Goal: Task Accomplishment & Management: Manage account settings

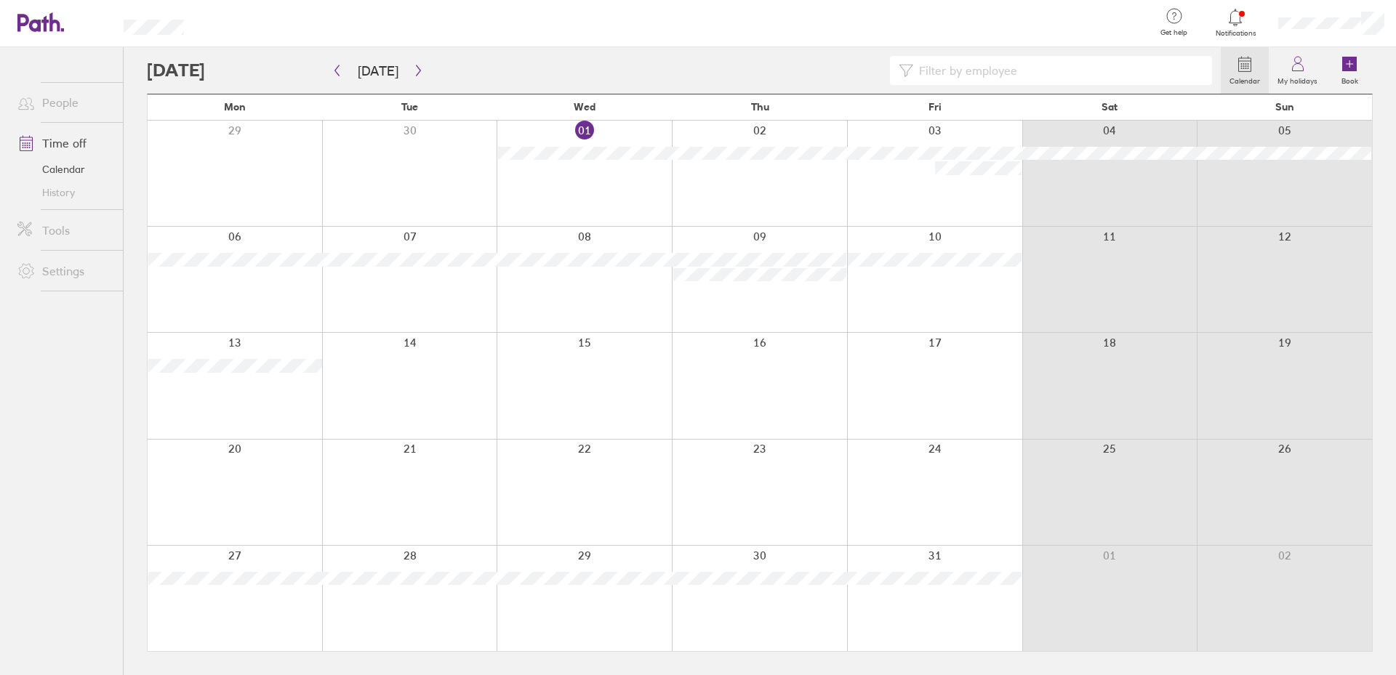
click at [600, 459] on div at bounding box center [584, 492] width 175 height 105
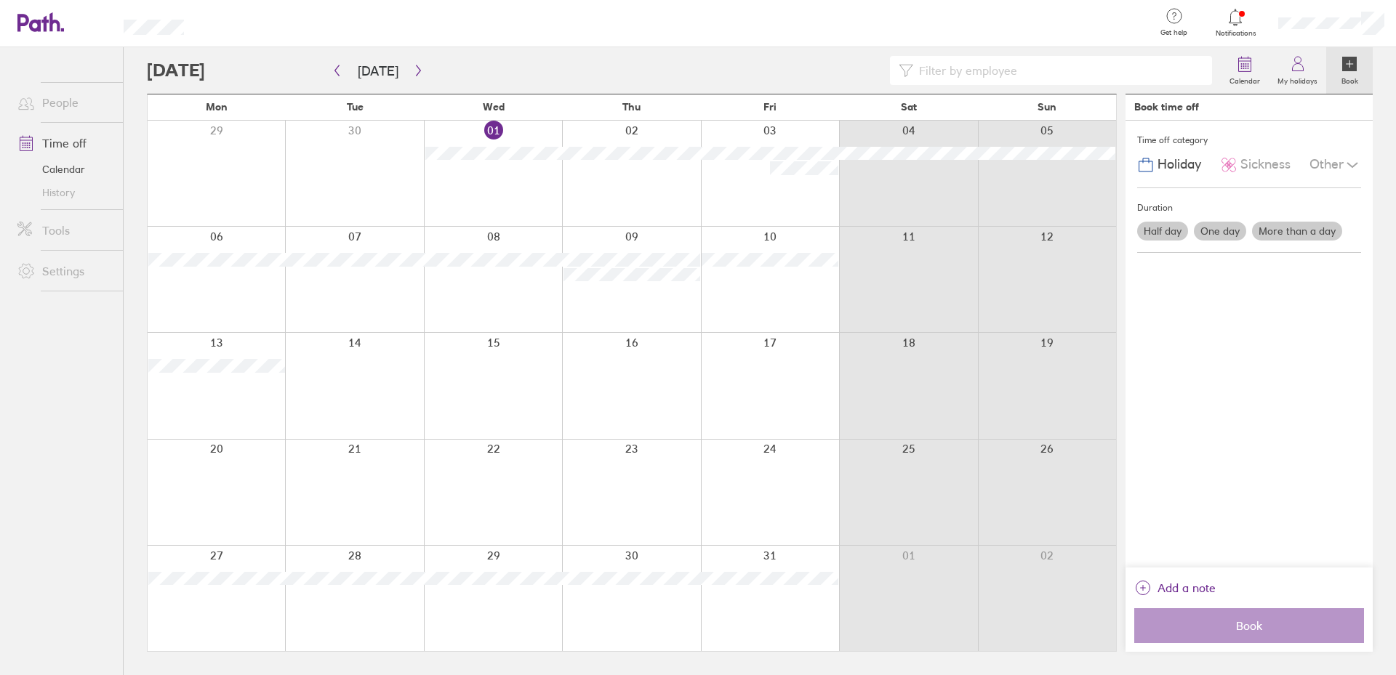
click at [1227, 228] on label "One day" at bounding box center [1220, 231] width 52 height 19
click at [0, 0] on input "One day" at bounding box center [0, 0] width 0 height 0
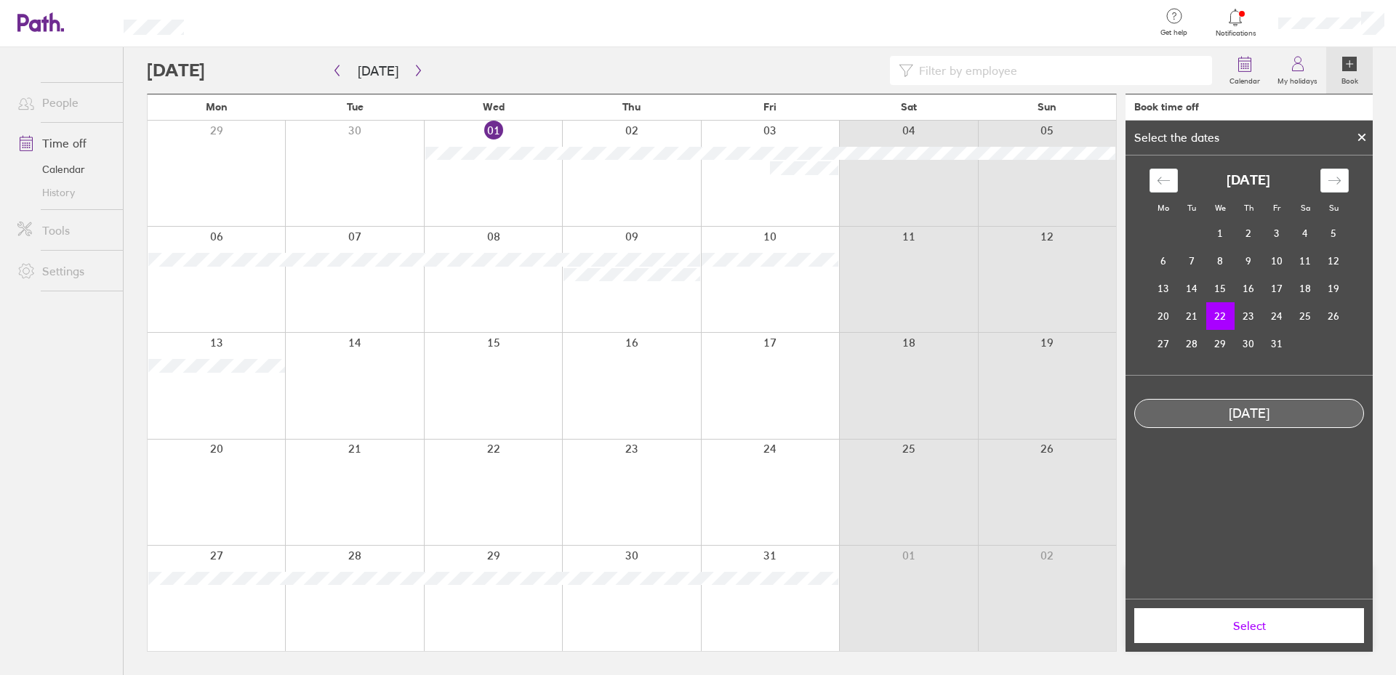
click at [1356, 140] on div at bounding box center [1362, 137] width 22 height 25
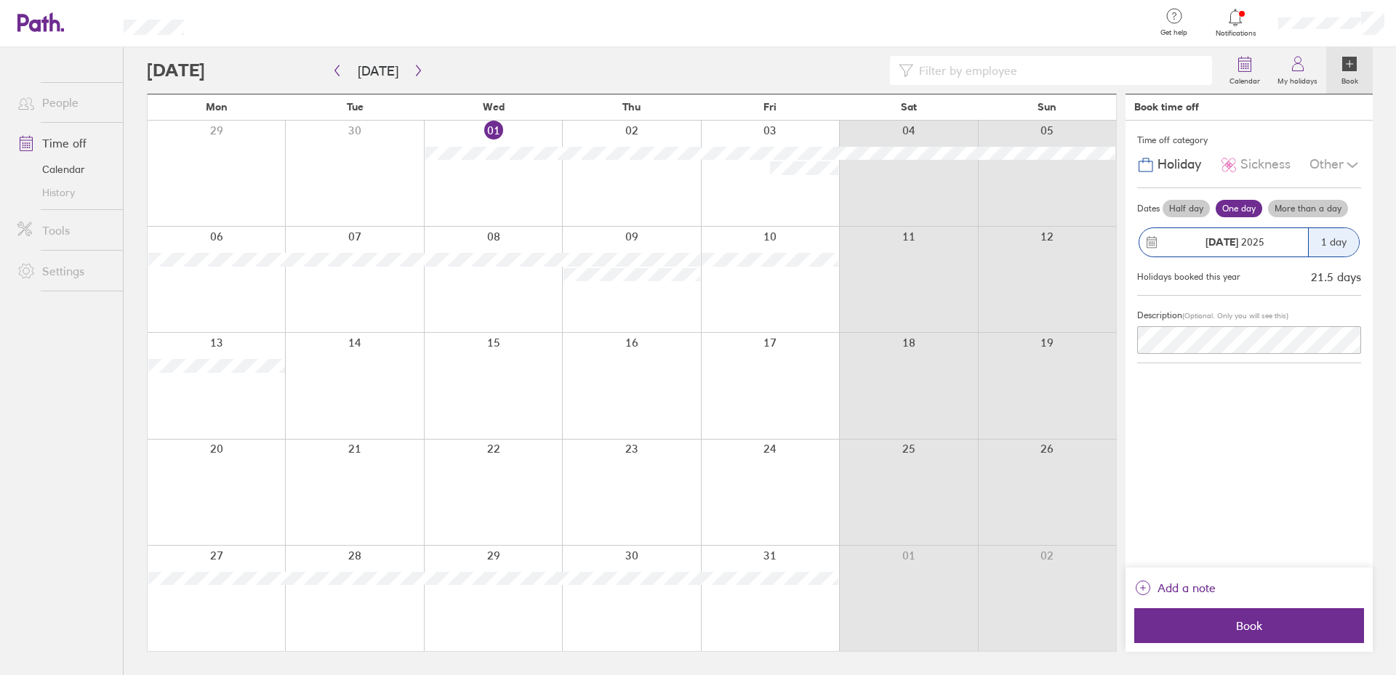
click at [1293, 204] on label "More than a day" at bounding box center [1308, 208] width 80 height 17
click at [0, 0] on input "More than a day" at bounding box center [0, 0] width 0 height 0
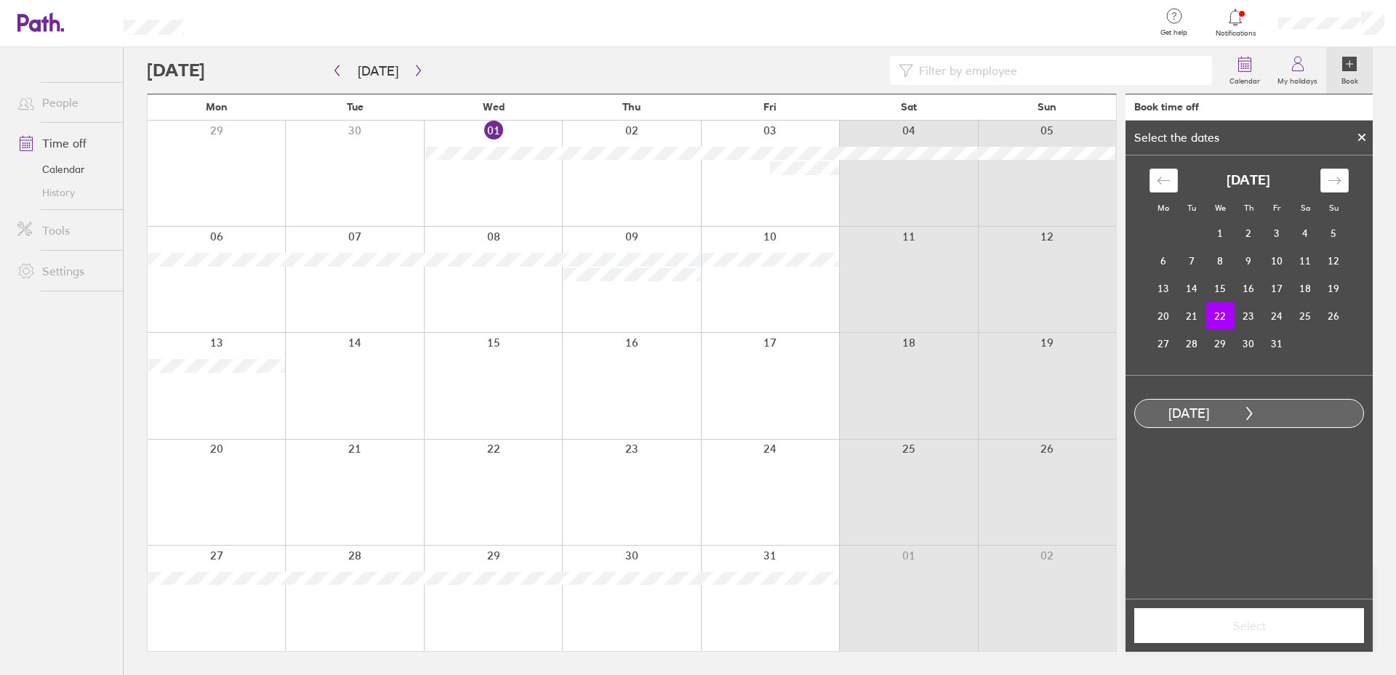
click at [1224, 316] on td "22" at bounding box center [1220, 316] width 28 height 28
click at [1219, 348] on td "29" at bounding box center [1220, 344] width 28 height 28
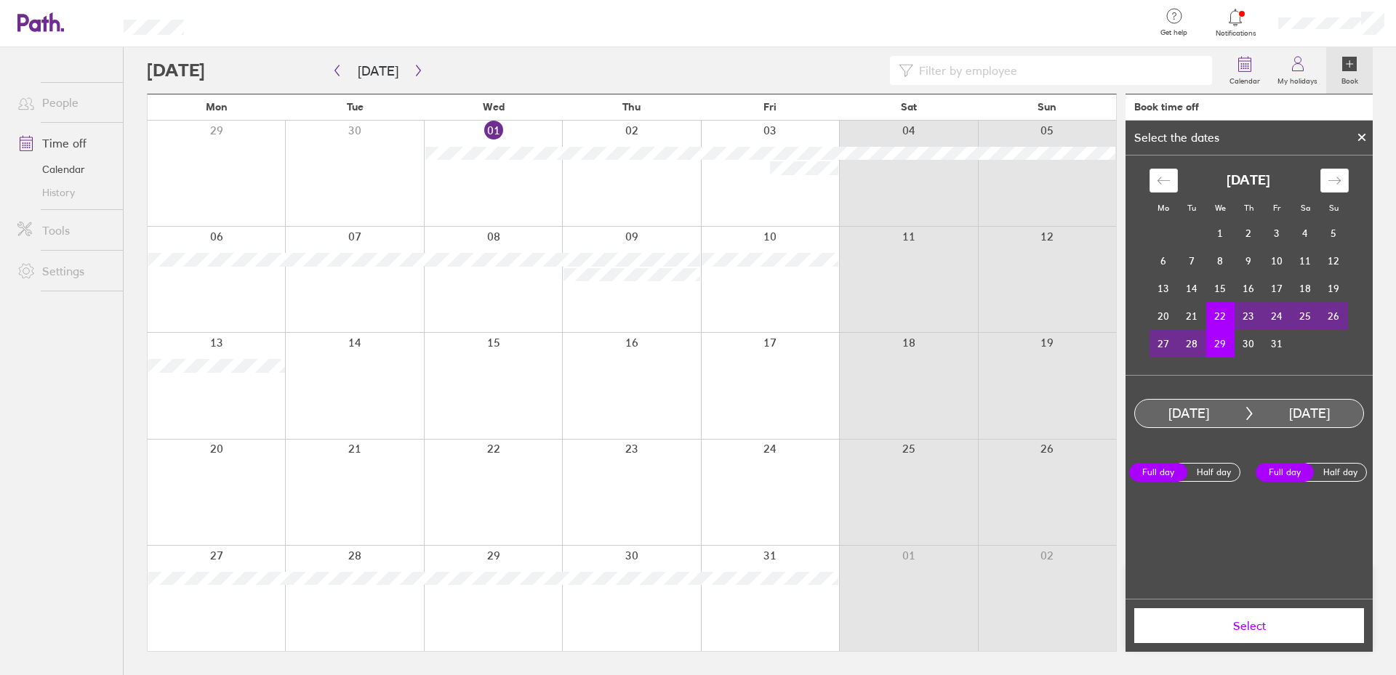
click at [1291, 627] on span "Select" at bounding box center [1248, 625] width 209 height 13
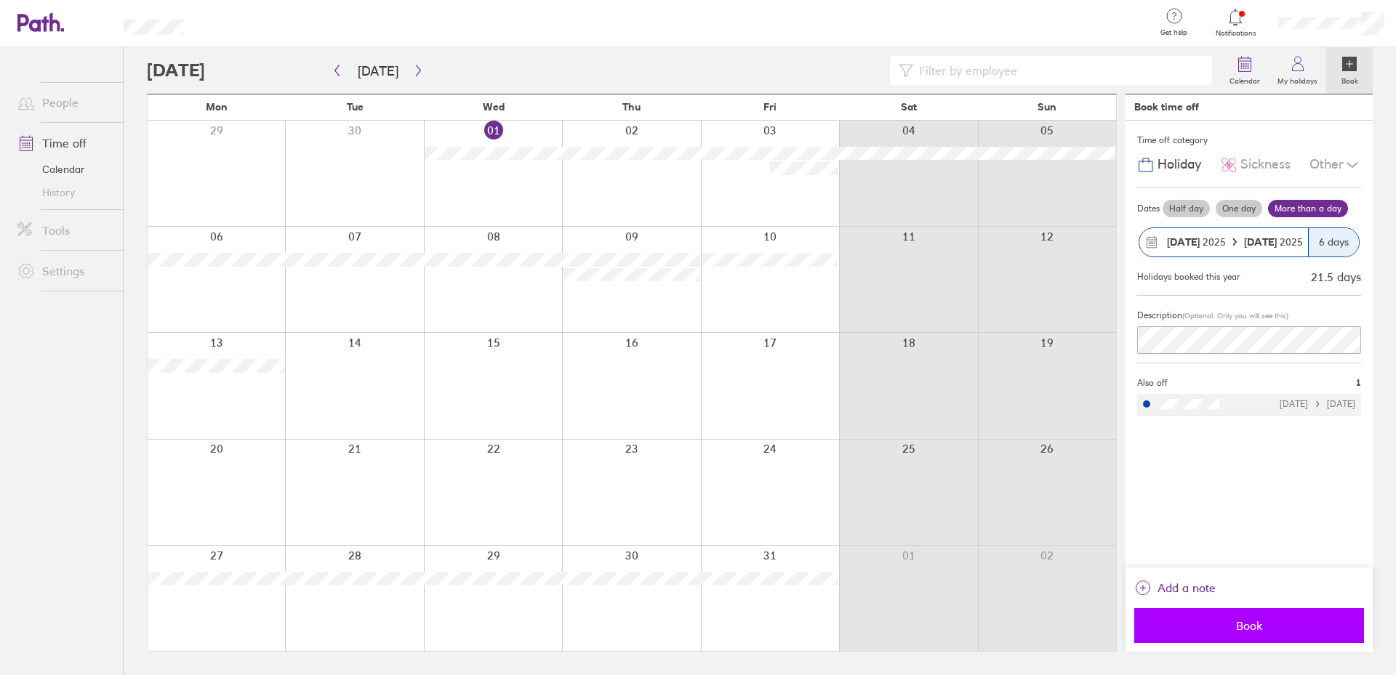
click at [1265, 626] on span "Book" at bounding box center [1248, 625] width 209 height 13
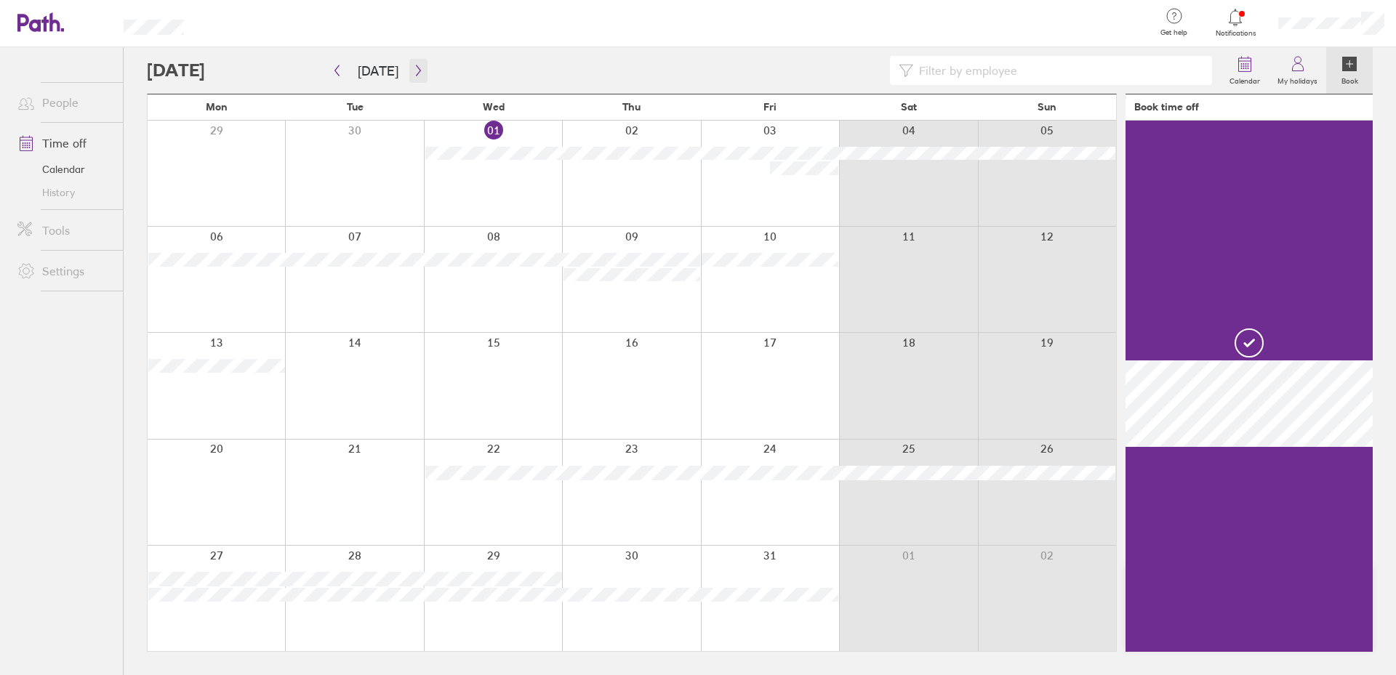
click at [416, 70] on icon "button" at bounding box center [418, 70] width 4 height 11
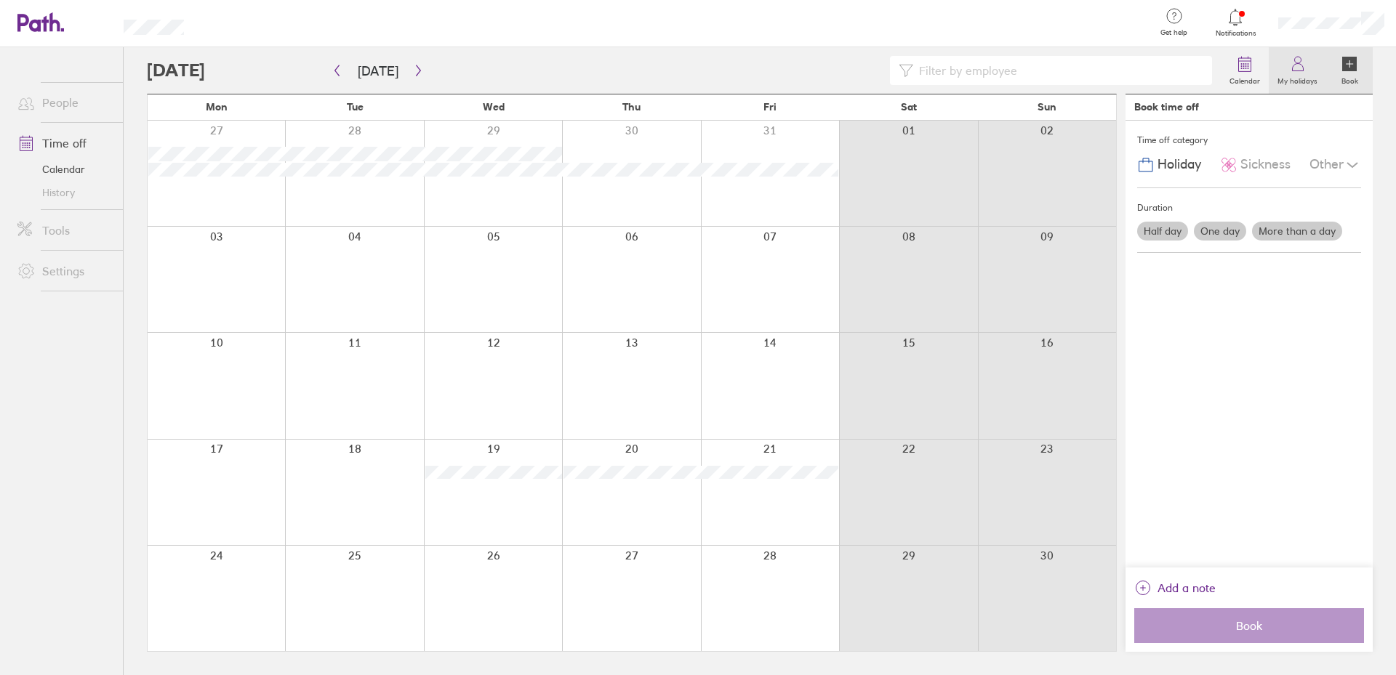
click at [1286, 74] on label "My holidays" at bounding box center [1297, 79] width 57 height 13
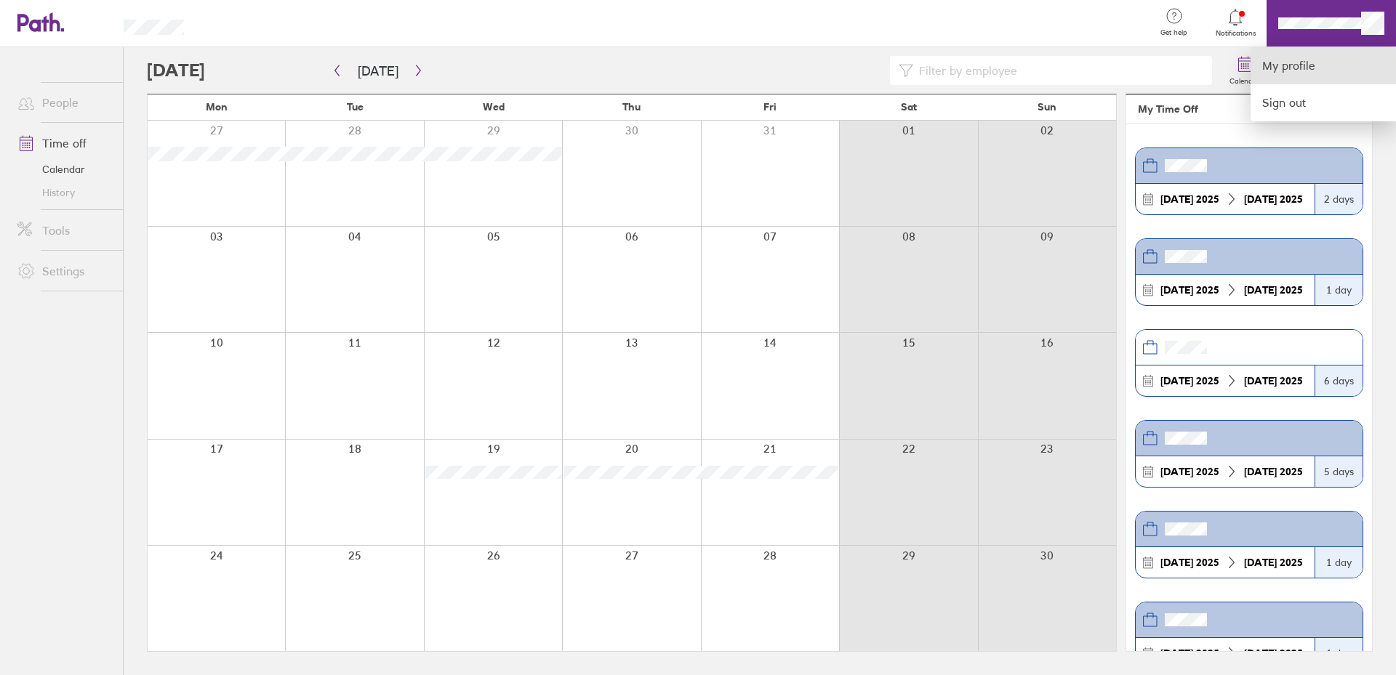
click at [1309, 59] on link "My profile" at bounding box center [1323, 65] width 145 height 37
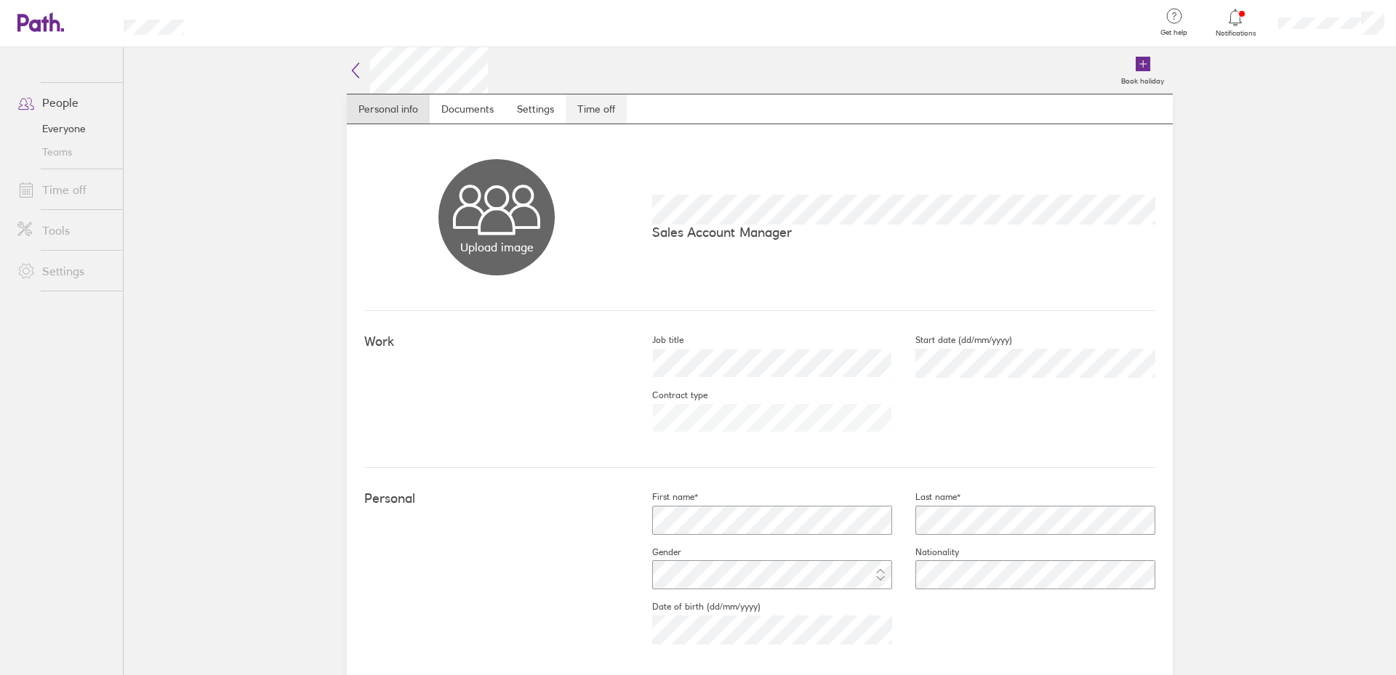
click at [612, 108] on link "Time off" at bounding box center [596, 109] width 61 height 29
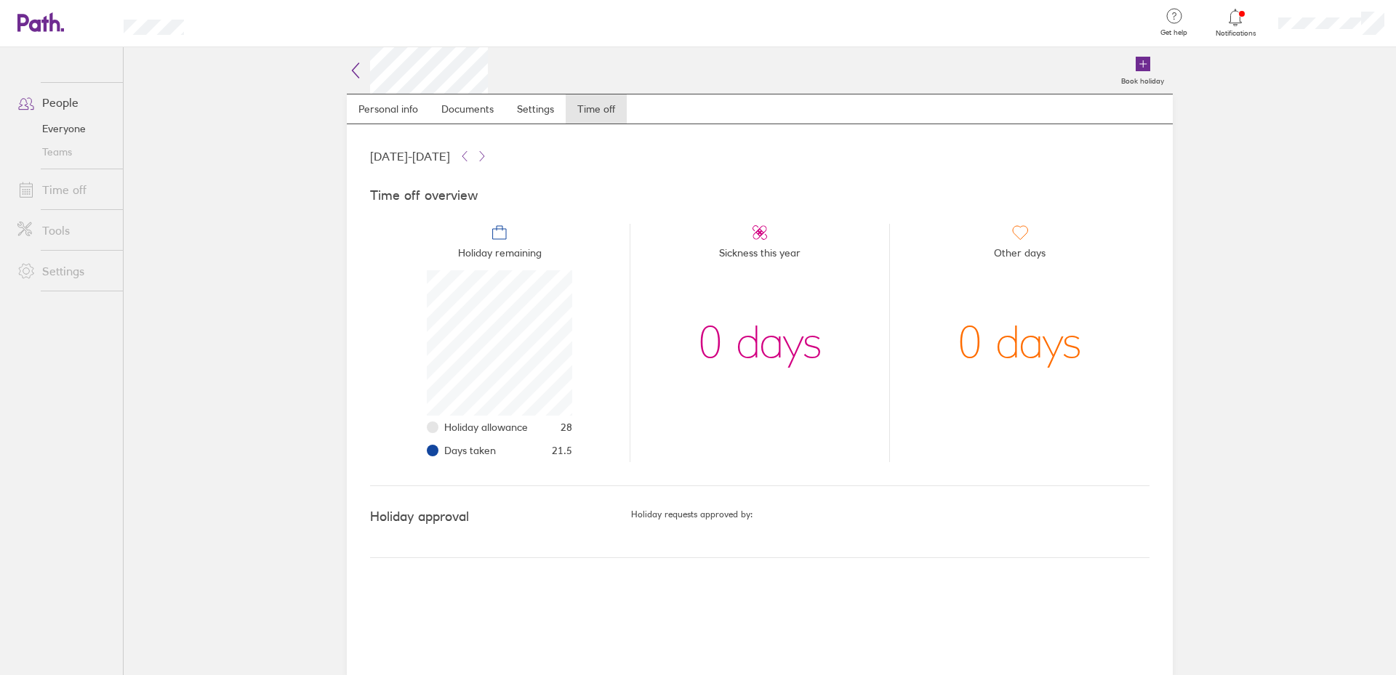
scroll to position [145, 145]
click at [44, 17] on icon at bounding box center [32, 22] width 31 height 17
